Goal: Go to known website

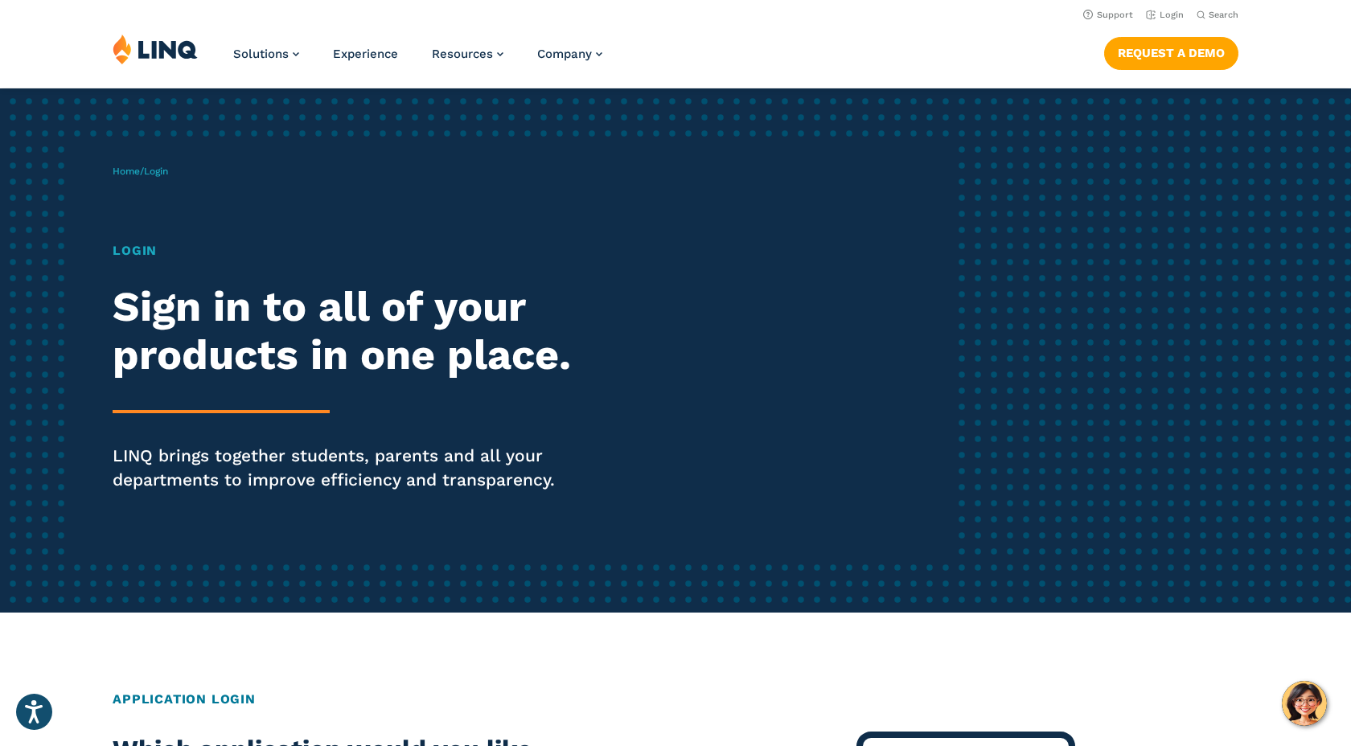
click at [753, 28] on header "Support Login Search Search for: Solutions Nutrition Overview NEW School Nutrit…" at bounding box center [675, 44] width 1351 height 88
click at [1169, 18] on link "Login" at bounding box center [1165, 15] width 38 height 10
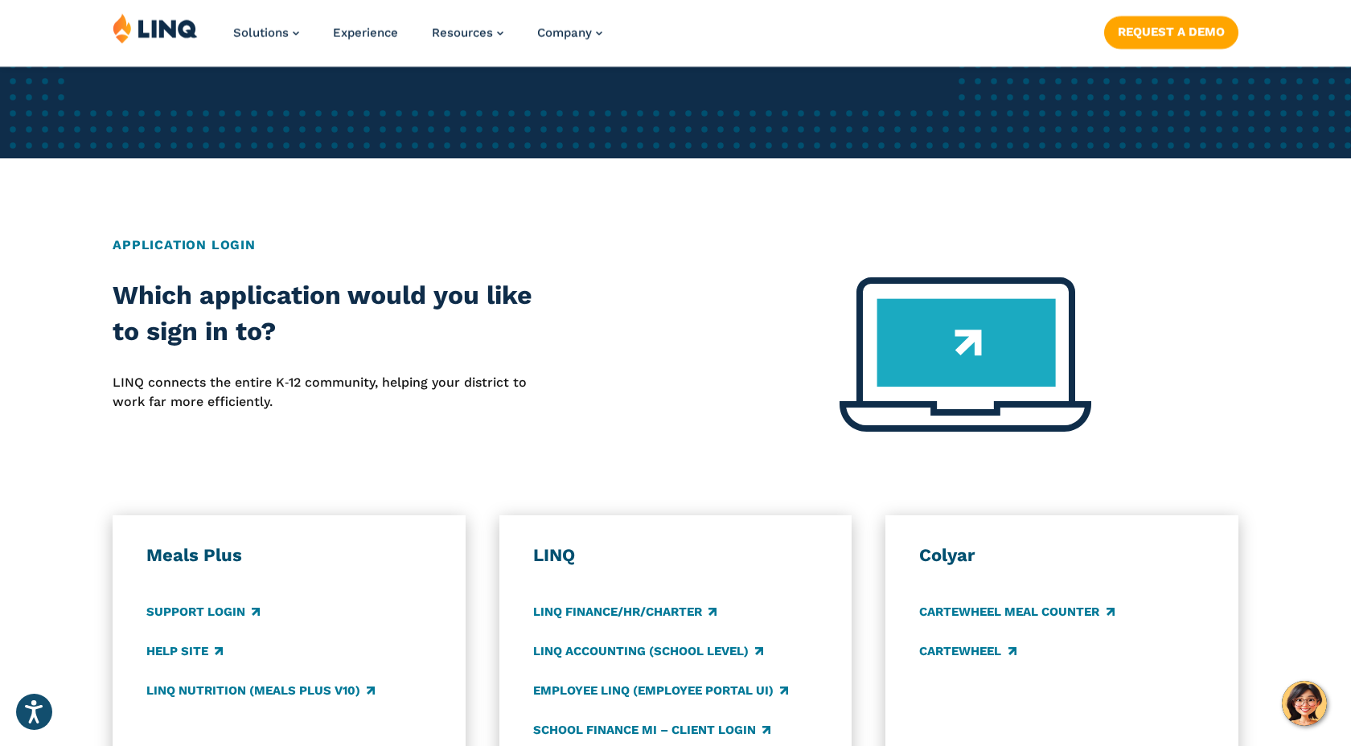
scroll to position [702, 0]
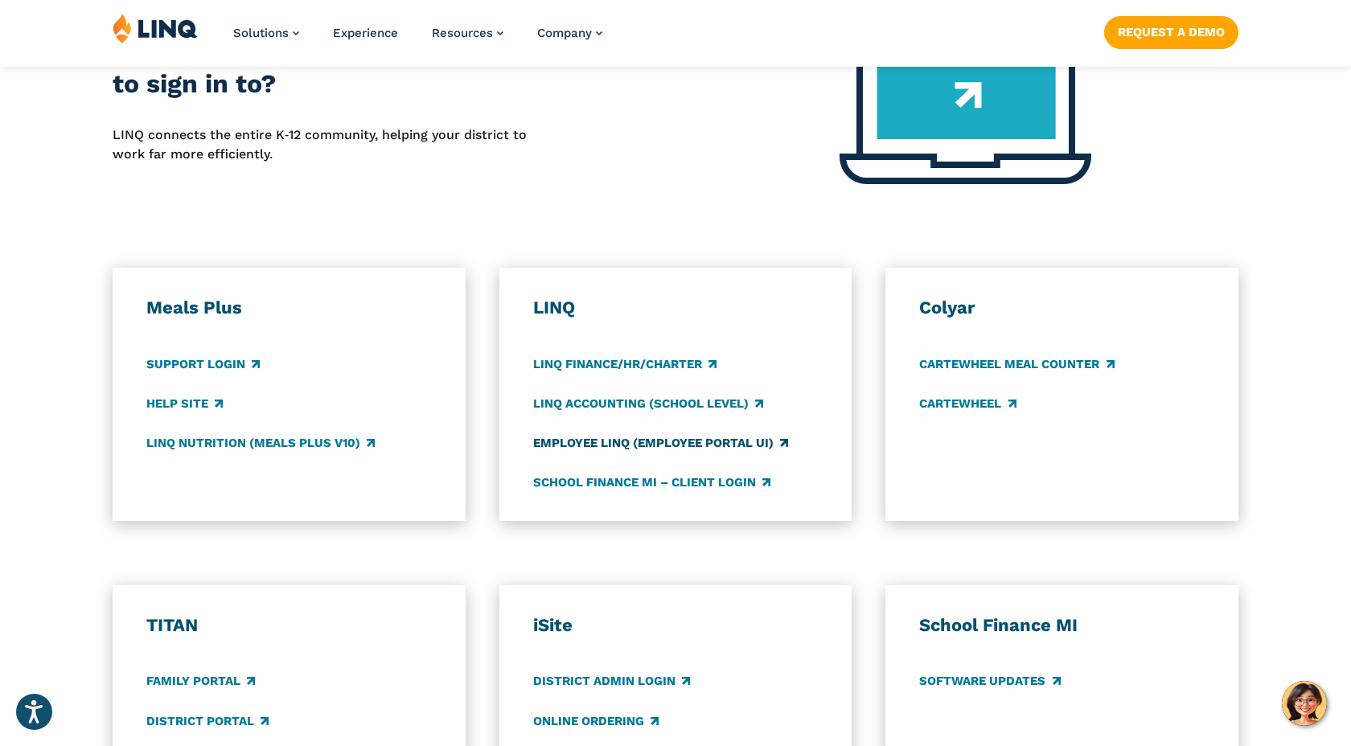
click at [664, 445] on link "Employee LINQ (Employee Portal UI)" at bounding box center [660, 443] width 255 height 18
